Goal: Check status: Check status

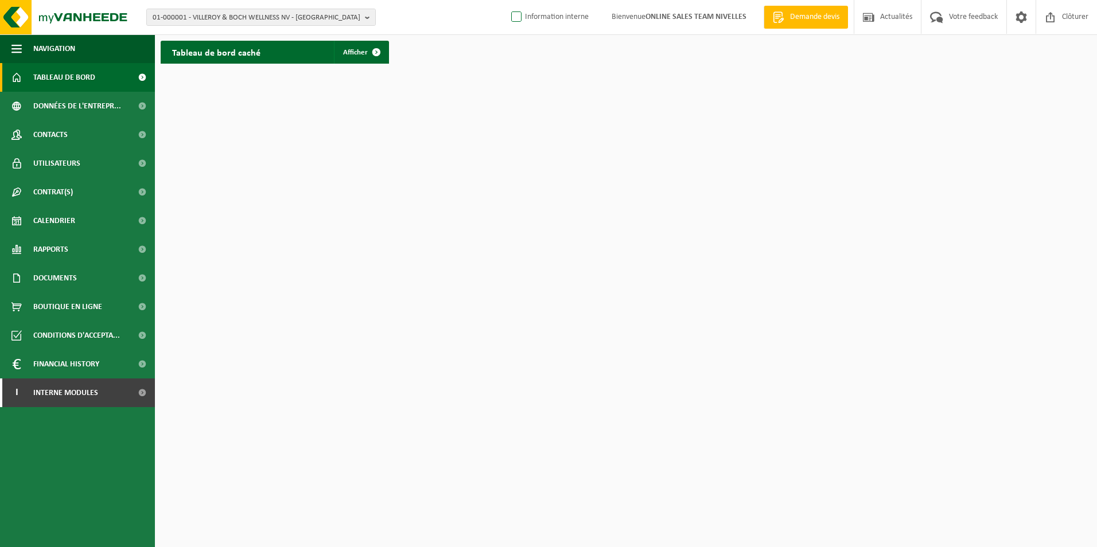
click at [513, 20] on label "Information interne" at bounding box center [549, 17] width 80 height 17
click at [507, 0] on input "Information interne" at bounding box center [506, -1] width 1 height 1
checkbox input "true"
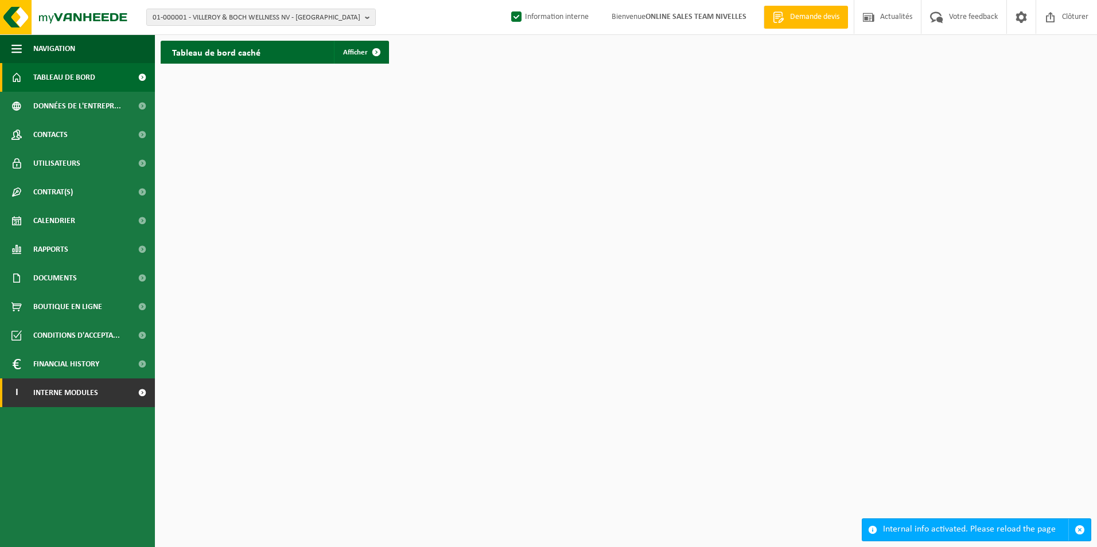
click at [103, 385] on link "I Interne modules" at bounding box center [77, 393] width 155 height 29
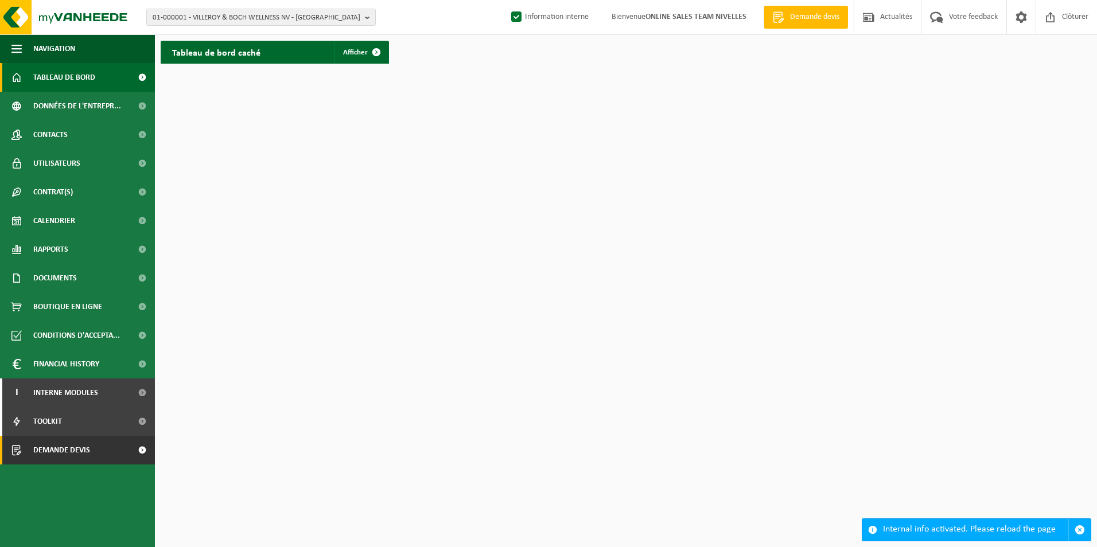
click at [59, 449] on span "Demande devis" at bounding box center [61, 450] width 57 height 29
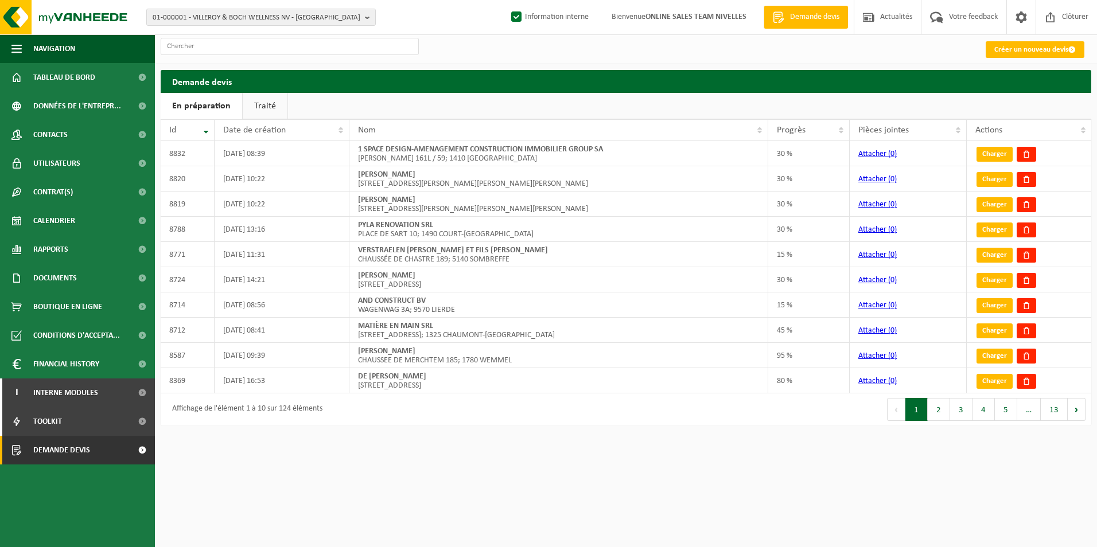
click at [270, 116] on link "Traité" at bounding box center [265, 106] width 45 height 26
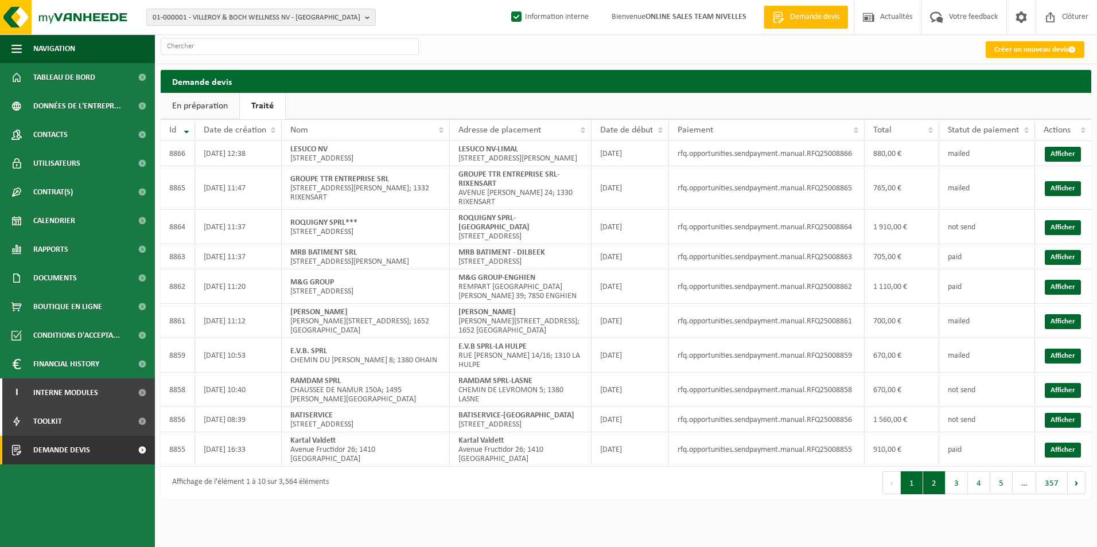
click at [942, 494] on button "2" at bounding box center [934, 482] width 22 height 23
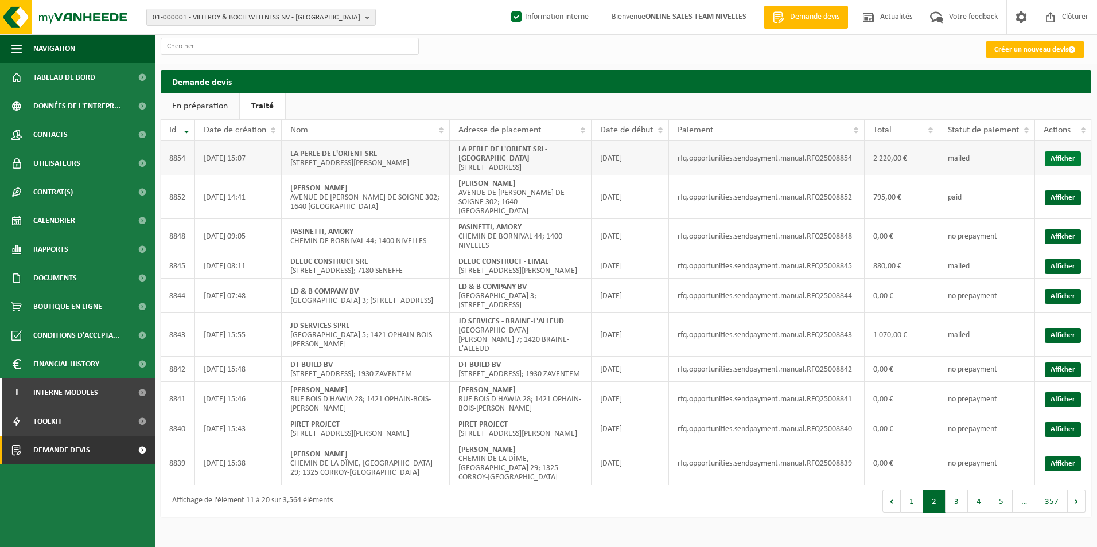
click at [1063, 162] on link "Afficher" at bounding box center [1062, 158] width 36 height 15
drag, startPoint x: 808, startPoint y: 162, endPoint x: 853, endPoint y: 162, distance: 45.9
click at [853, 162] on td "rfq.opportunities.sendpayment.manual.RFQ25008854" at bounding box center [767, 158] width 196 height 34
copy td "RFQ25008854"
click at [924, 513] on button "2" at bounding box center [934, 501] width 22 height 23
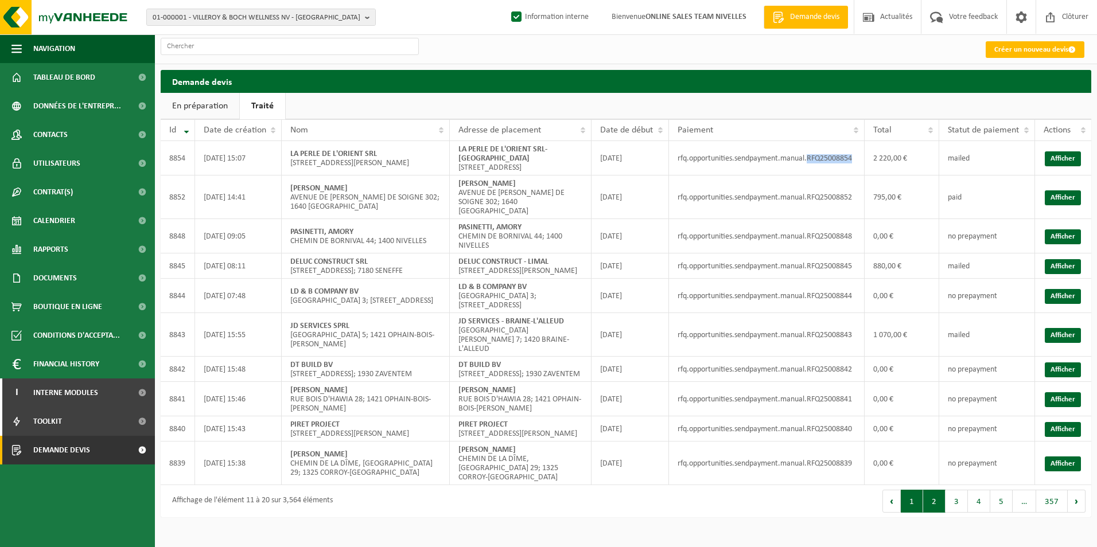
click at [919, 513] on button "1" at bounding box center [911, 501] width 22 height 23
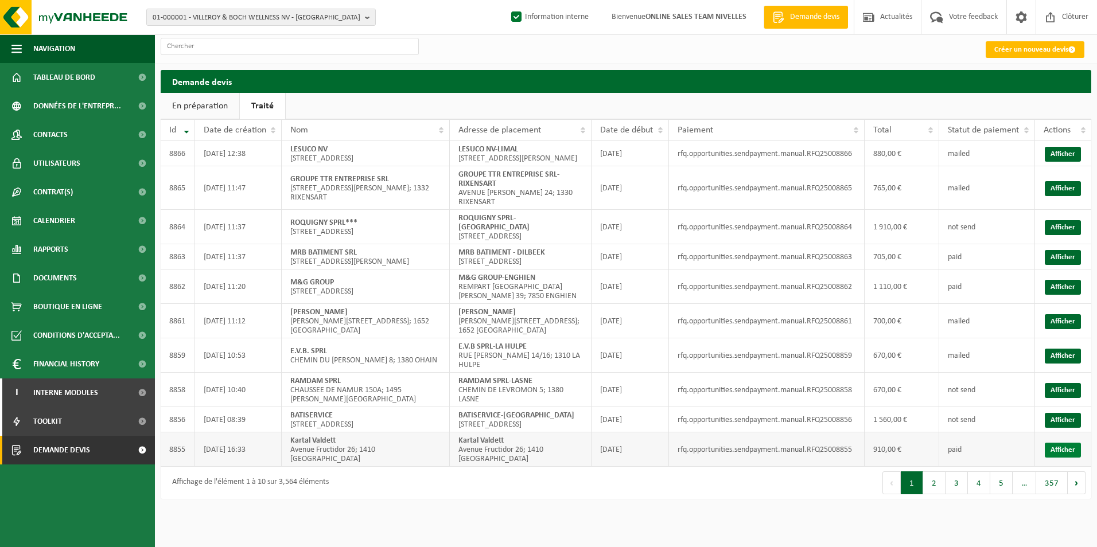
click at [1050, 458] on link "Afficher" at bounding box center [1062, 450] width 36 height 15
click at [1060, 428] on link "Afficher" at bounding box center [1062, 420] width 36 height 15
click at [1061, 398] on link "Afficher" at bounding box center [1062, 390] width 36 height 15
click at [1058, 428] on link "Afficher" at bounding box center [1062, 420] width 36 height 15
drag, startPoint x: 806, startPoint y: 434, endPoint x: 852, endPoint y: 432, distance: 45.3
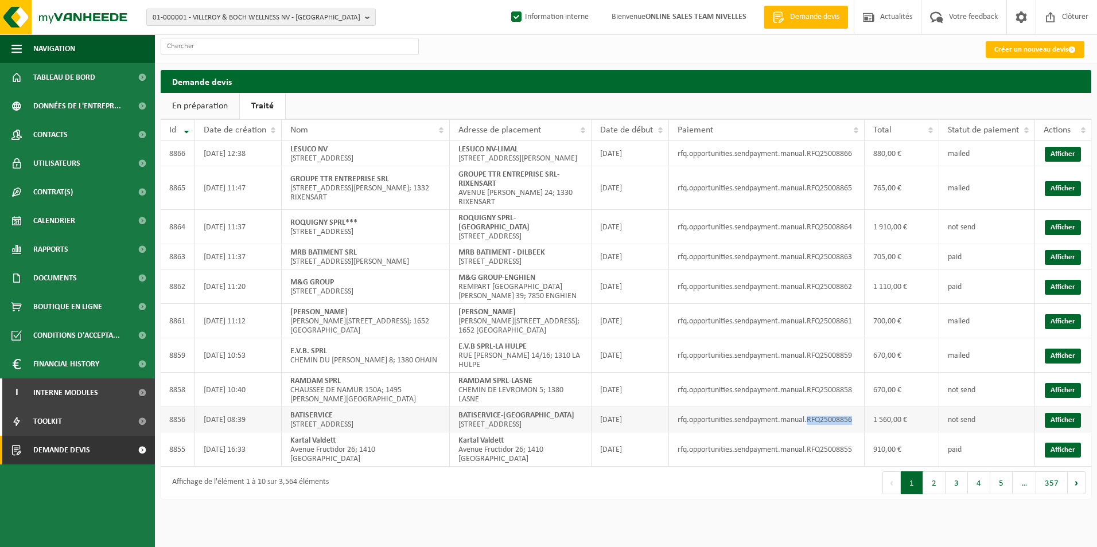
click at [852, 432] on td "rfq.opportunities.sendpayment.manual.RFQ25008856" at bounding box center [767, 419] width 196 height 25
copy td "RFQ25008856"
click at [1047, 364] on link "Afficher" at bounding box center [1062, 356] width 36 height 15
click at [1062, 327] on link "Afficher" at bounding box center [1062, 321] width 36 height 15
click at [926, 494] on button "2" at bounding box center [934, 482] width 22 height 23
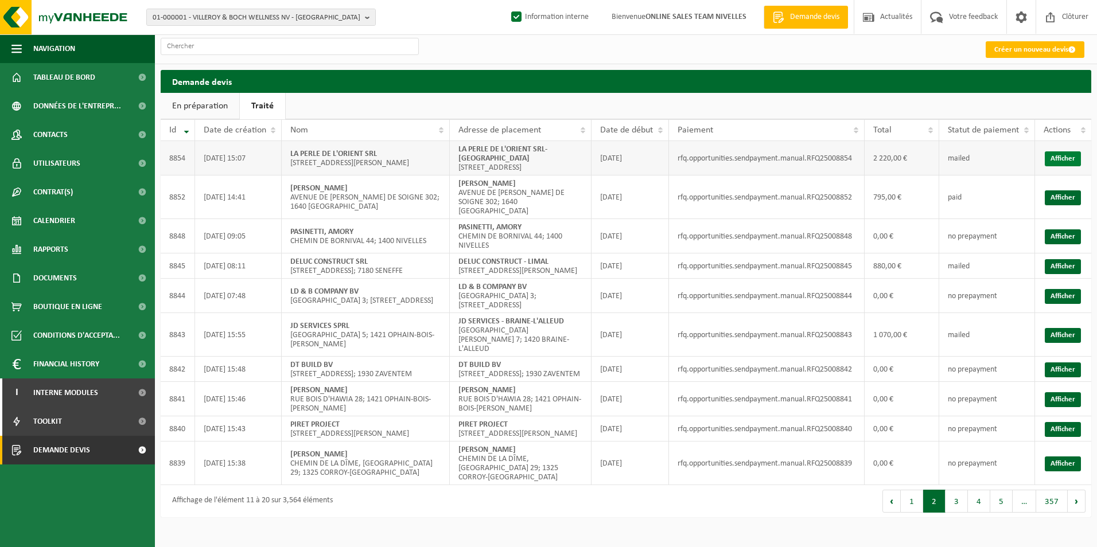
click at [1063, 163] on link "Afficher" at bounding box center [1062, 158] width 36 height 15
click at [907, 512] on button "1" at bounding box center [911, 501] width 22 height 23
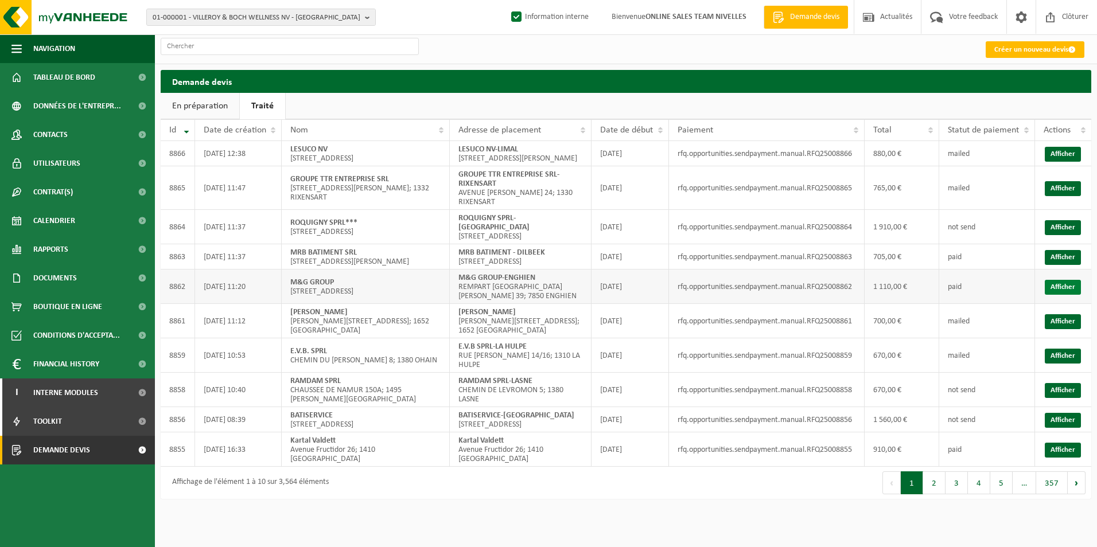
click at [1060, 295] on link "Afficher" at bounding box center [1062, 287] width 36 height 15
click at [1045, 295] on link "Afficher" at bounding box center [1062, 287] width 36 height 15
click at [1056, 265] on link "Afficher" at bounding box center [1062, 257] width 36 height 15
click at [1061, 235] on link "Afficher" at bounding box center [1062, 227] width 36 height 15
click at [1057, 193] on link "Afficher" at bounding box center [1062, 188] width 36 height 15
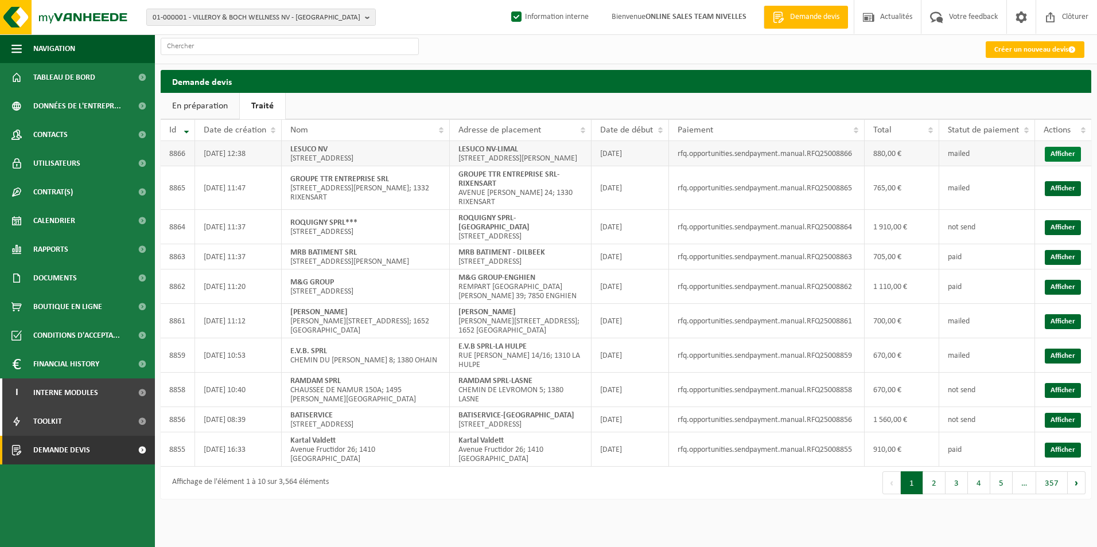
click at [1067, 160] on link "Afficher" at bounding box center [1062, 154] width 36 height 15
click at [1064, 428] on link "Afficher" at bounding box center [1062, 420] width 36 height 15
click at [317, 54] on input "text" at bounding box center [290, 46] width 258 height 17
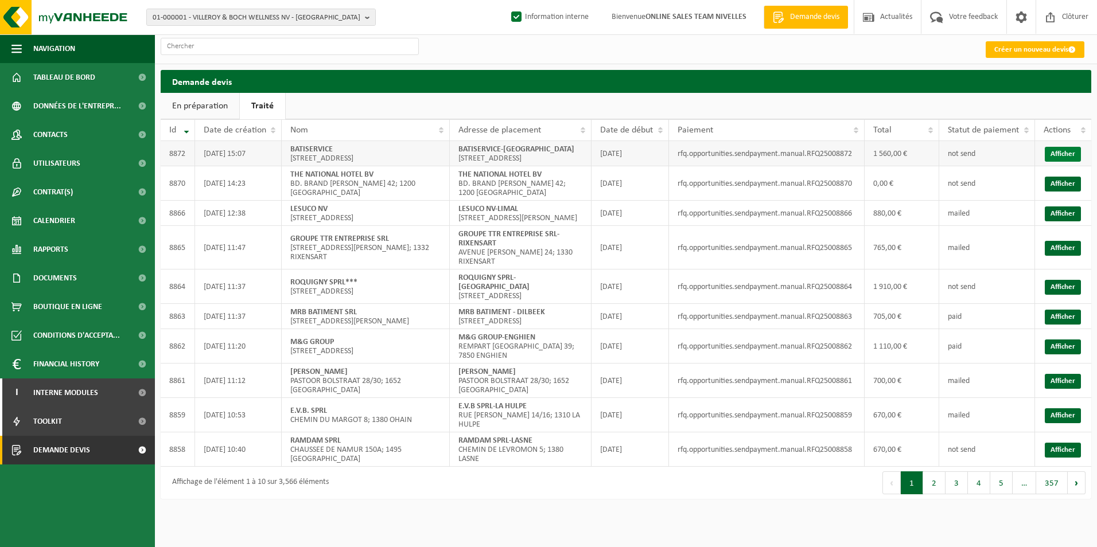
click at [1059, 157] on link "Afficher" at bounding box center [1062, 154] width 36 height 15
